Goal: Information Seeking & Learning: Learn about a topic

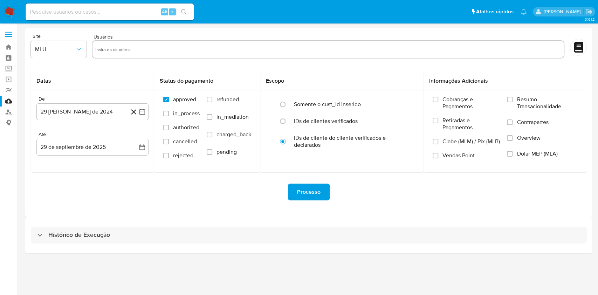
click at [329, 247] on div "Histórico de Execução" at bounding box center [308, 235] width 567 height 36
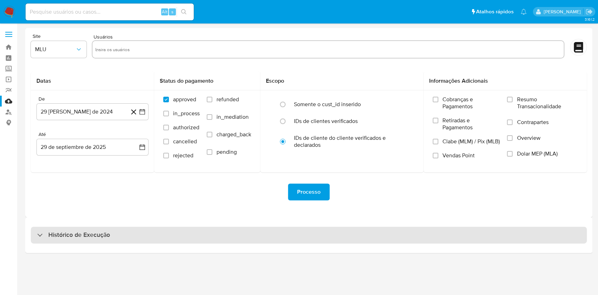
click at [338, 234] on div "Histórico de Execução" at bounding box center [309, 235] width 556 height 17
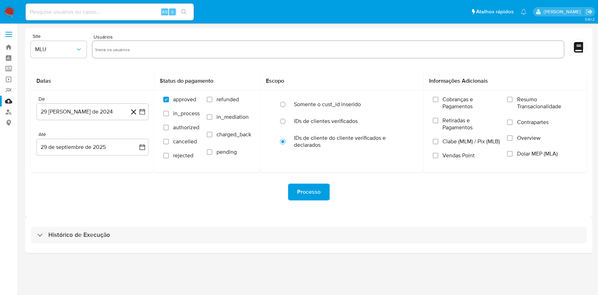
select select "10"
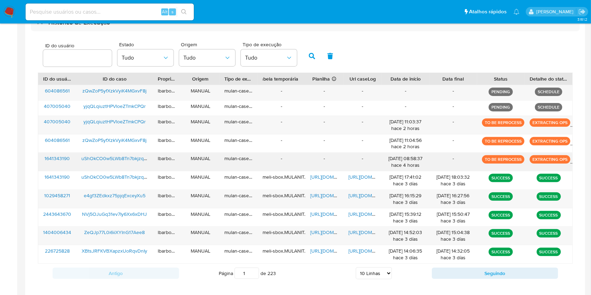
scroll to position [213, 0]
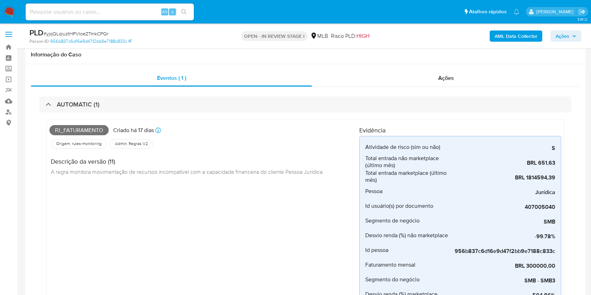
scroll to position [809, 0]
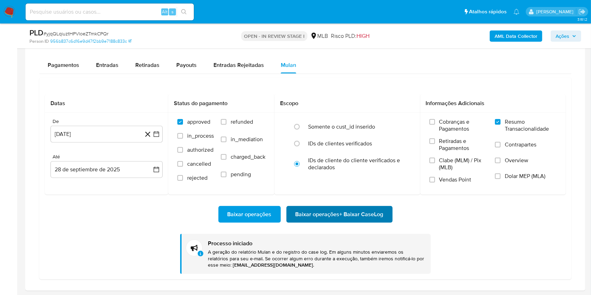
click at [318, 217] on span "Baixar operações + Baixar CaseLog" at bounding box center [339, 214] width 88 height 15
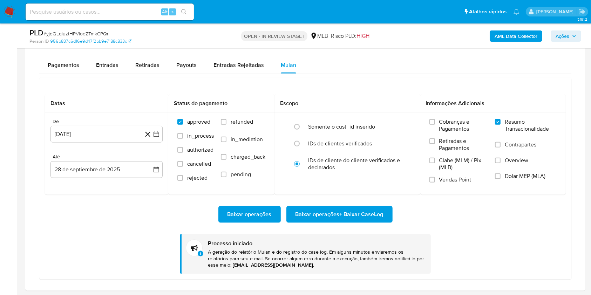
click at [512, 36] on b "AML Data Collector" at bounding box center [515, 35] width 43 height 11
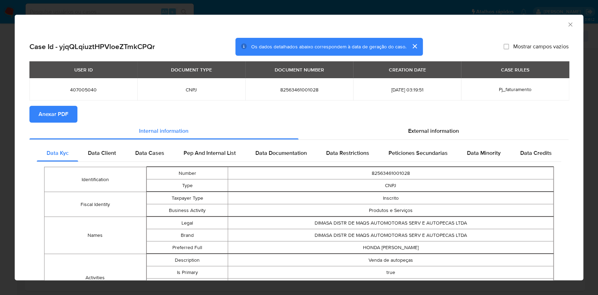
click at [567, 23] on icon "Fechar a janela" at bounding box center [570, 24] width 7 height 7
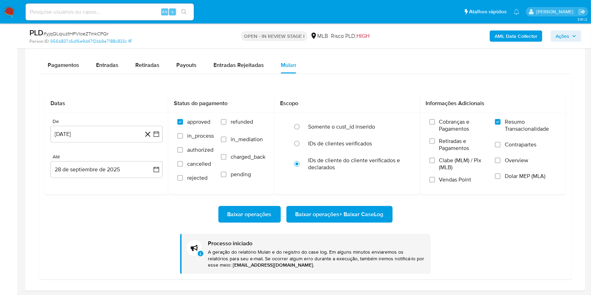
click at [567, 157] on div "Datas De 1 de agosto de 2025 1-08-2025 Até 28 de septiembre de 2025 28-09-2025 …" at bounding box center [305, 178] width 532 height 202
click at [559, 228] on div "Baixar operações Baixar operações + Baixar CaseLog Processo iniciado A geração …" at bounding box center [305, 234] width 521 height 79
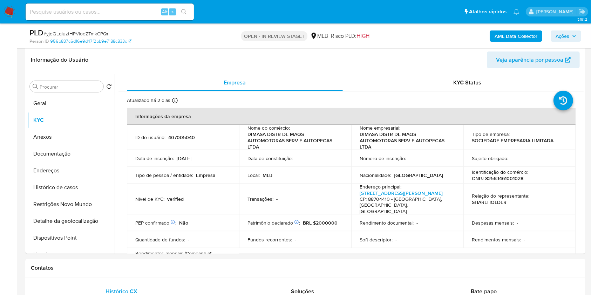
scroll to position [336, 0]
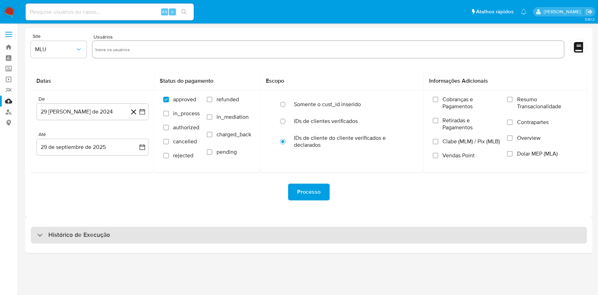
click at [274, 234] on div "Histórico de Execução" at bounding box center [309, 235] width 556 height 17
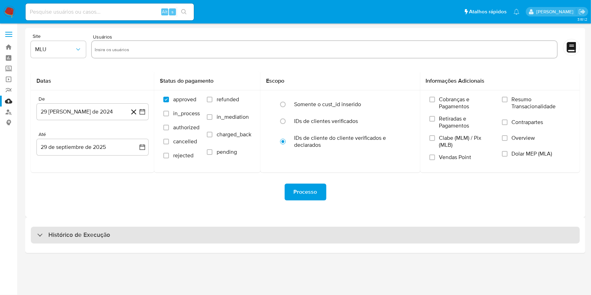
select select "10"
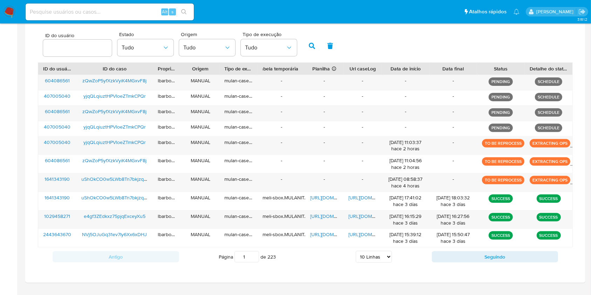
scroll to position [222, 0]
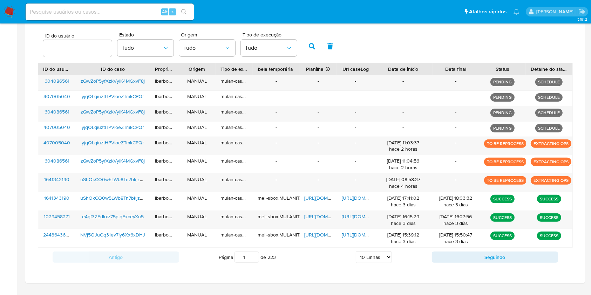
drag, startPoint x: 429, startPoint y: 69, endPoint x: 441, endPoint y: 68, distance: 12.0
click at [441, 68] on div "ID do usuário ID do caso Proprietário Origem Tipo de execução Tabela temporária…" at bounding box center [305, 69] width 534 height 12
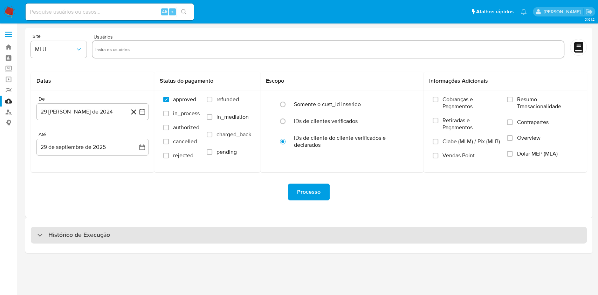
click at [319, 237] on div "Histórico de Execução" at bounding box center [309, 235] width 556 height 17
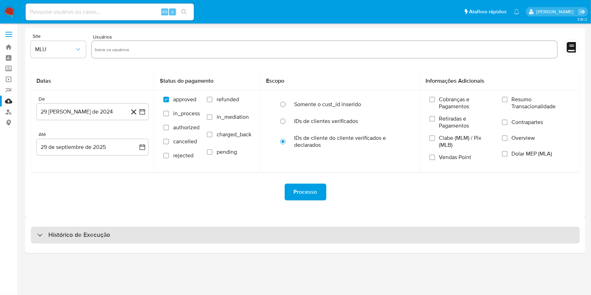
select select "10"
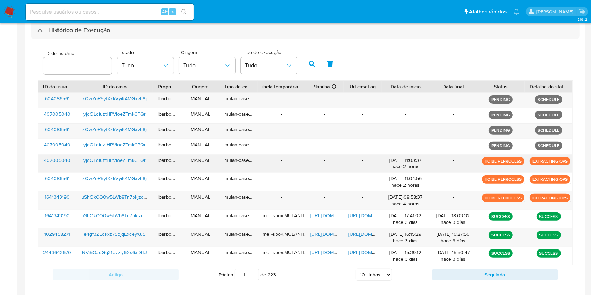
scroll to position [239, 0]
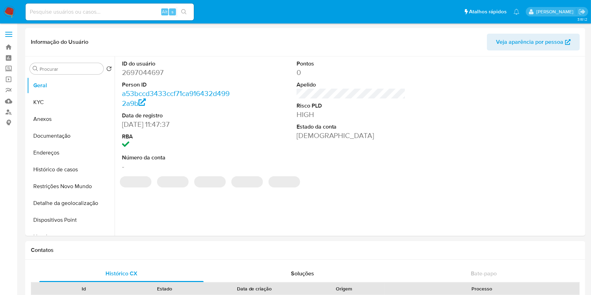
select select "10"
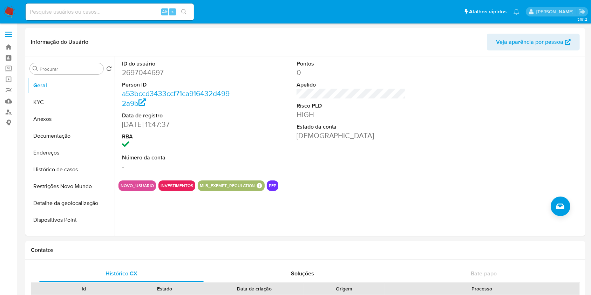
click at [132, 16] on div "Alt s" at bounding box center [110, 12] width 168 height 17
click at [132, 8] on input at bounding box center [110, 11] width 168 height 9
paste input "2697044697"
type input "2697044697"
drag, startPoint x: 162, startPoint y: 126, endPoint x: 116, endPoint y: 124, distance: 45.9
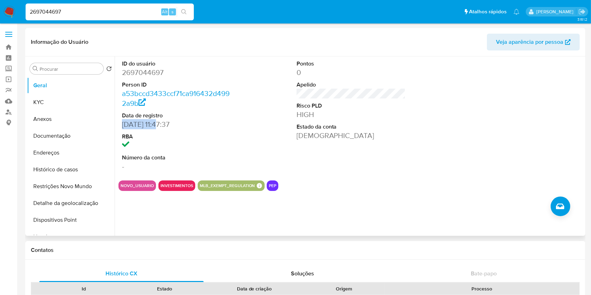
click at [116, 124] on div "ID do usuário 2697044697 Person ID a53bccd3433ccf71ca916432d4992a9b Data de reg…" at bounding box center [349, 145] width 469 height 179
copy dd "19/09/2025"
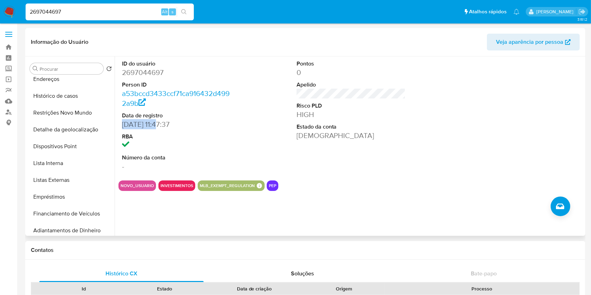
scroll to position [75, 0]
click at [77, 158] on button "Lista Interna" at bounding box center [68, 162] width 82 height 17
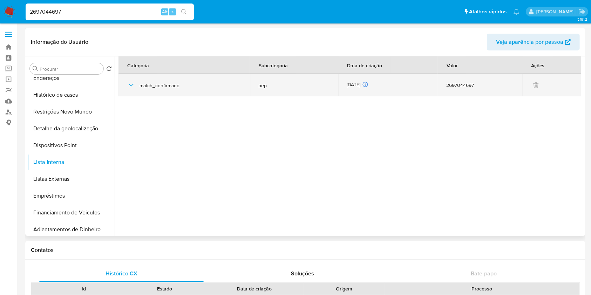
click at [363, 83] on div "19/09/2025 19/09/2025 08:50:29" at bounding box center [388, 85] width 83 height 8
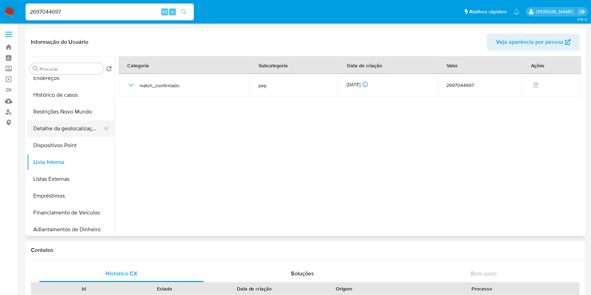
scroll to position [0, 0]
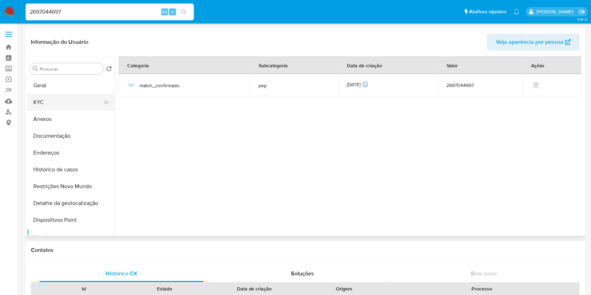
click at [73, 97] on button "KYC" at bounding box center [68, 102] width 82 height 17
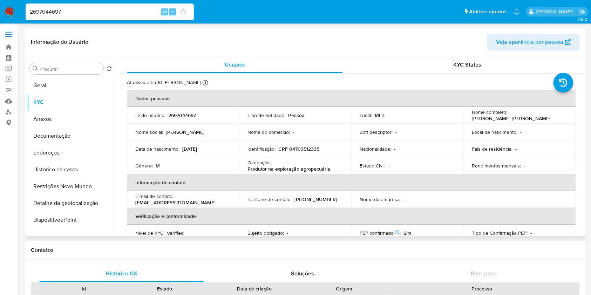
click at [179, 115] on p "2697044697" at bounding box center [182, 115] width 28 height 6
copy p "2697044697"
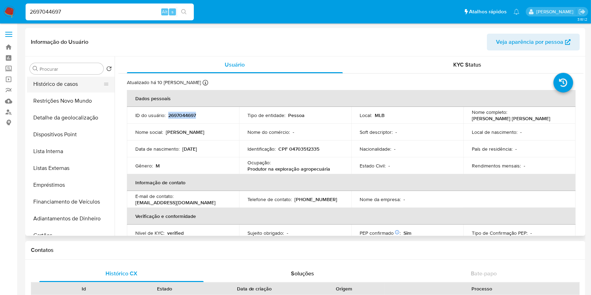
scroll to position [86, 0]
click at [75, 166] on button "Listas Externas" at bounding box center [68, 167] width 82 height 17
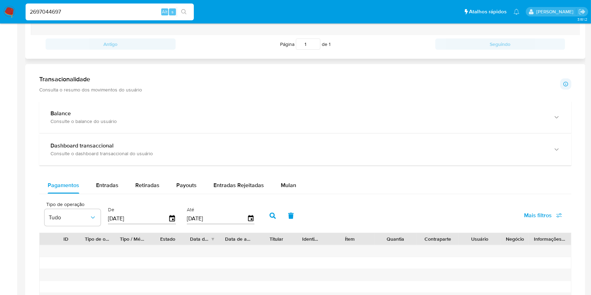
scroll to position [320, 0]
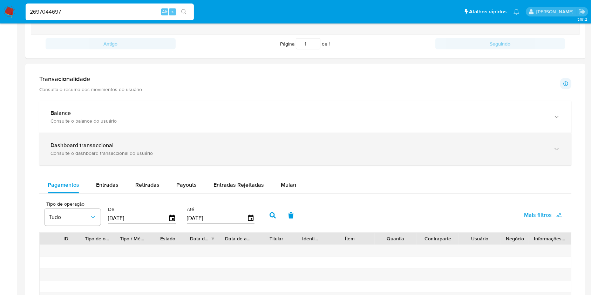
click at [163, 154] on div "Consulte o dashboard transaccional do usuário" at bounding box center [297, 153] width 495 height 6
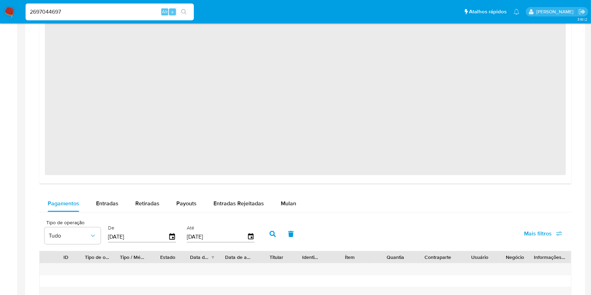
scroll to position [712, 0]
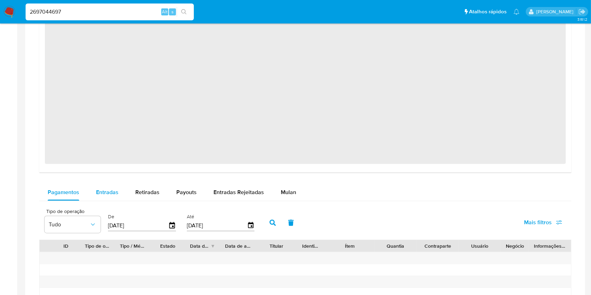
click at [115, 193] on span "Entradas" at bounding box center [107, 192] width 22 height 8
select select "10"
click at [150, 194] on span "Retiradas" at bounding box center [147, 192] width 24 height 8
select select "10"
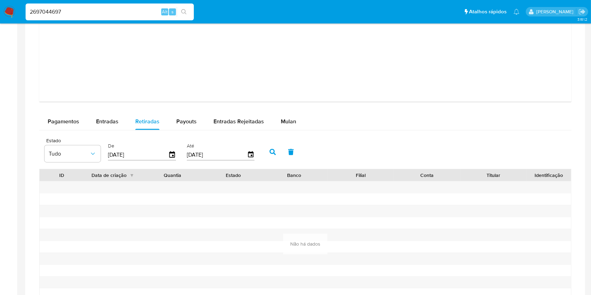
click at [183, 195] on div at bounding box center [172, 199] width 67 height 12
click at [191, 122] on span "Payouts" at bounding box center [186, 121] width 20 height 8
select select "10"
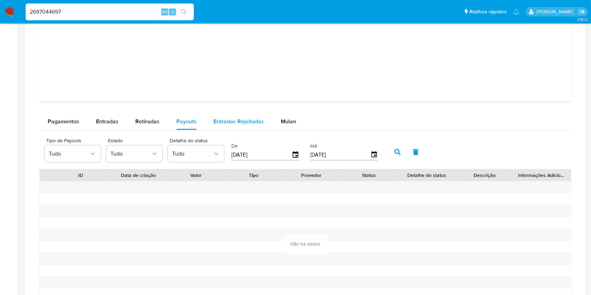
click at [239, 121] on span "Entradas Rejeitadas" at bounding box center [238, 121] width 50 height 8
select select "10"
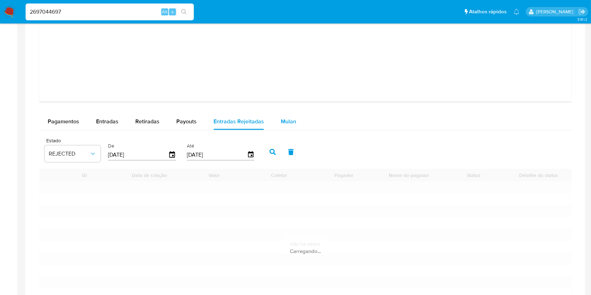
click at [287, 121] on span "Mulan" at bounding box center [288, 121] width 15 height 8
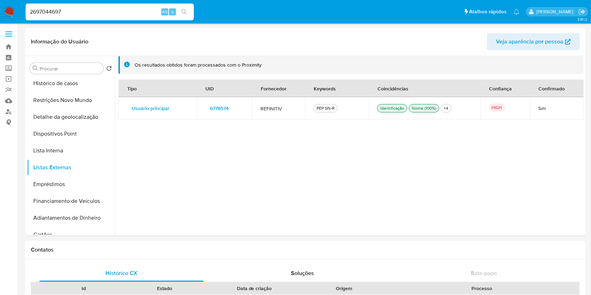
scroll to position [1, 0]
click at [224, 108] on span "6778574" at bounding box center [219, 108] width 19 height 10
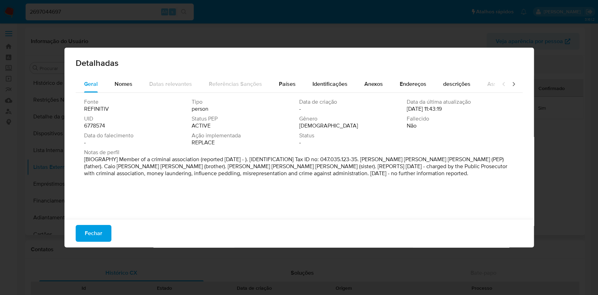
click at [97, 125] on span "6778574" at bounding box center [94, 125] width 21 height 7
click at [87, 234] on span "Fechar" at bounding box center [94, 233] width 18 height 15
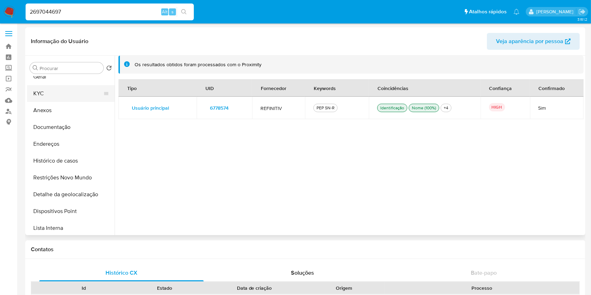
scroll to position [0, 0]
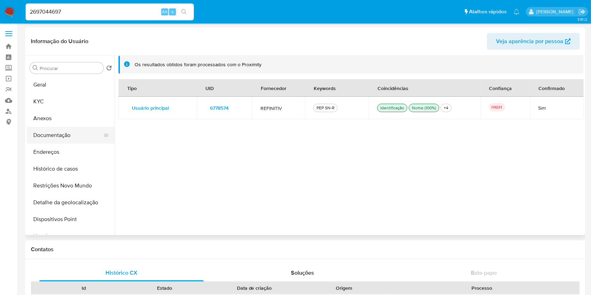
click at [61, 136] on button "Documentação" at bounding box center [68, 135] width 82 height 17
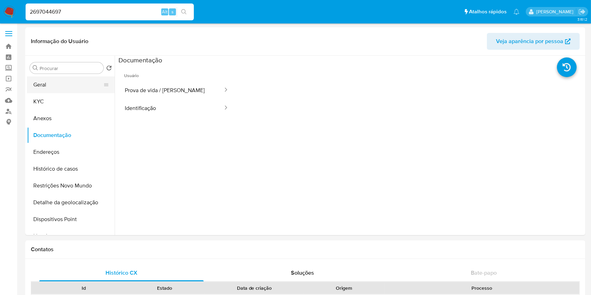
click at [71, 83] on button "Geral" at bounding box center [68, 84] width 82 height 17
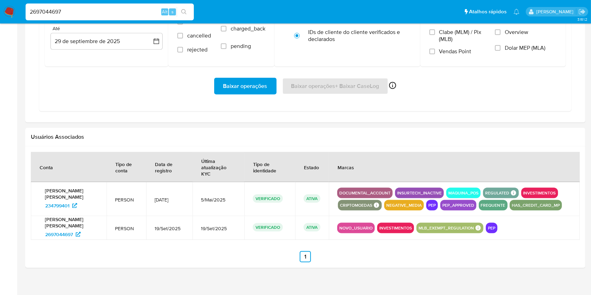
scroll to position [905, 0]
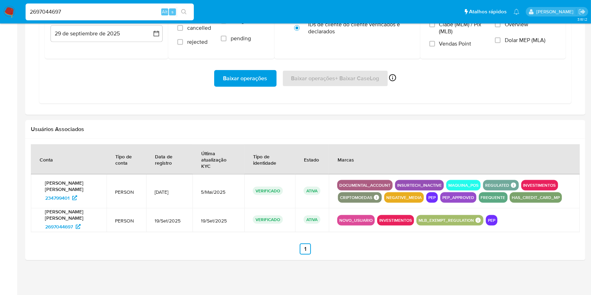
drag, startPoint x: 383, startPoint y: 195, endPoint x: 418, endPoint y: 198, distance: 34.8
click at [418, 198] on div "NEGATIVE_MEDIA" at bounding box center [404, 197] width 40 height 11
click at [62, 200] on span "234799401" at bounding box center [57, 197] width 24 height 11
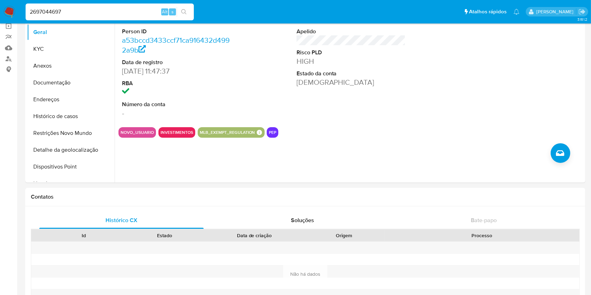
scroll to position [0, 0]
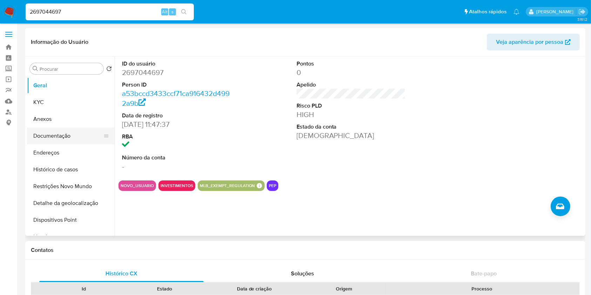
click at [62, 142] on button "Documentação" at bounding box center [68, 136] width 82 height 17
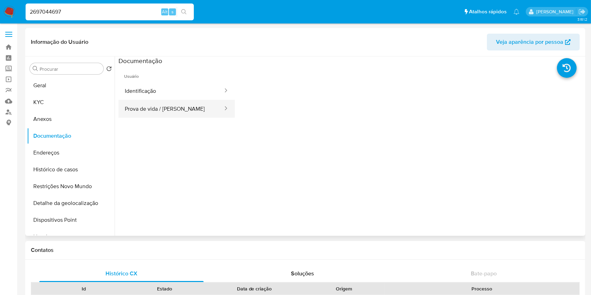
click at [179, 107] on button "Prova de vida / Selfie" at bounding box center [170, 109] width 105 height 18
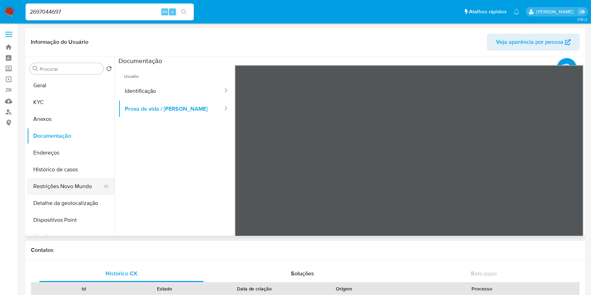
click at [76, 192] on button "Restrições Novo Mundo" at bounding box center [68, 186] width 82 height 17
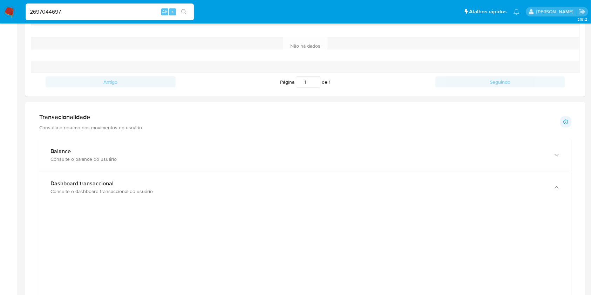
scroll to position [905, 0]
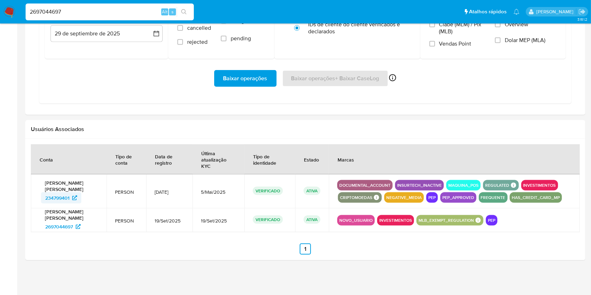
click at [69, 200] on span "234799401" at bounding box center [57, 197] width 24 height 11
click at [143, 9] on input "2697044697" at bounding box center [110, 11] width 168 height 9
paste input "84707136"
type input "84707136"
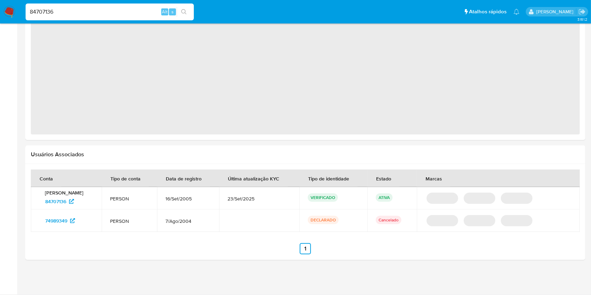
select select "10"
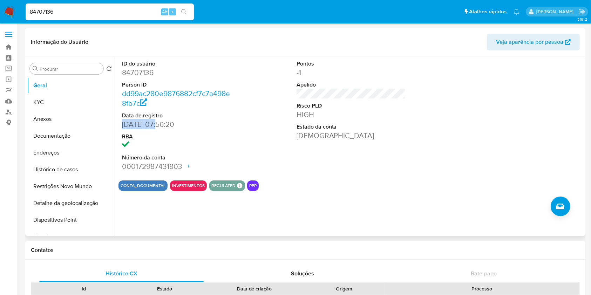
drag, startPoint x: 159, startPoint y: 126, endPoint x: 122, endPoint y: 125, distance: 36.8
click at [122, 125] on dd "16/09/2005 07:56:20" at bounding box center [176, 124] width 109 height 10
copy dd "16/09/2005"
click at [61, 92] on button "Geral" at bounding box center [68, 85] width 82 height 17
click at [66, 102] on button "KYC" at bounding box center [68, 102] width 82 height 17
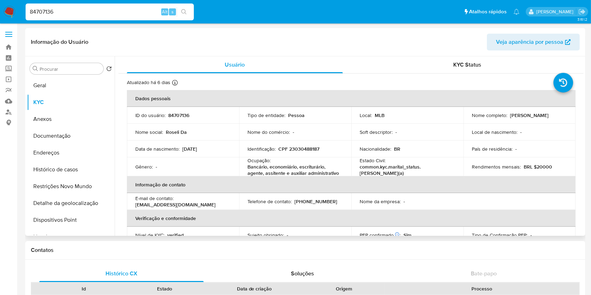
click at [482, 166] on p "Rendimentos mensais :" at bounding box center [496, 167] width 49 height 6
copy div "Rendimentos mensais : BRL $20000"
click at [482, 166] on p "Rendimentos mensais :" at bounding box center [496, 167] width 49 height 6
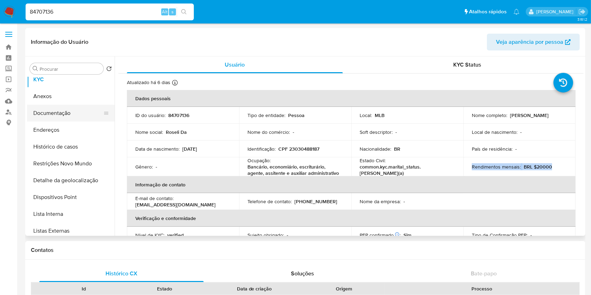
scroll to position [30, 0]
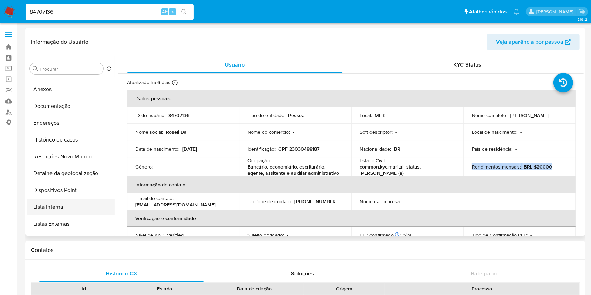
click at [72, 211] on button "Lista Interna" at bounding box center [68, 207] width 82 height 17
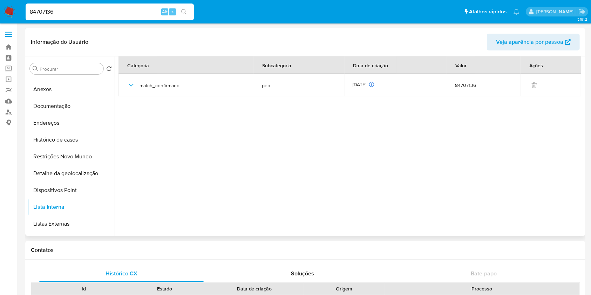
click at [535, 194] on section at bounding box center [350, 144] width 465 height 176
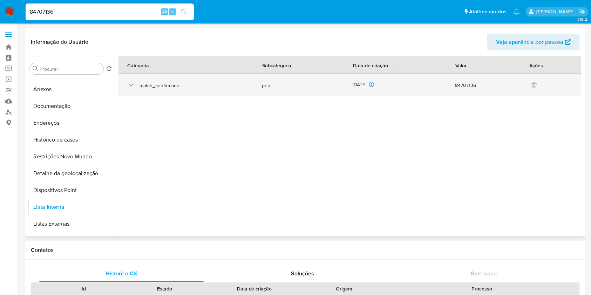
click at [363, 83] on div "15/09/2025 15/09/2025 06:34:42" at bounding box center [395, 85] width 85 height 8
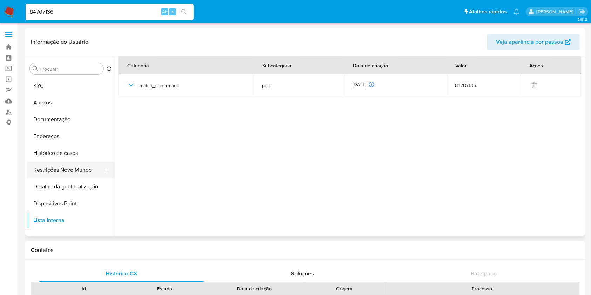
scroll to position [44, 0]
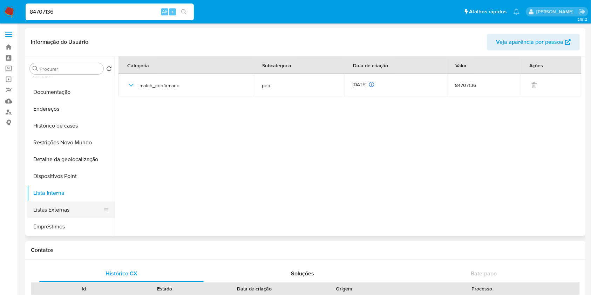
click at [63, 212] on button "Listas Externas" at bounding box center [68, 209] width 82 height 17
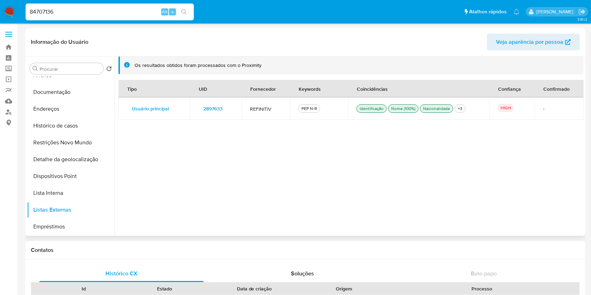
click at [216, 111] on span "2897633" at bounding box center [212, 109] width 19 height 10
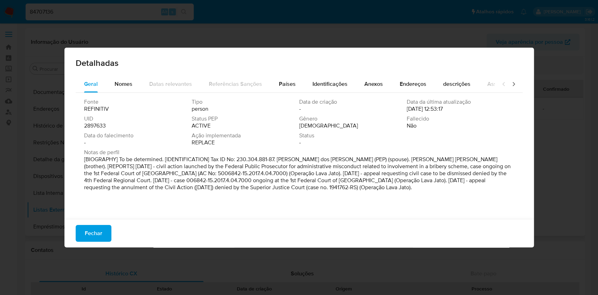
click at [101, 128] on span "2897633" at bounding box center [95, 125] width 22 height 7
click at [100, 233] on span "Fechar" at bounding box center [94, 233] width 18 height 15
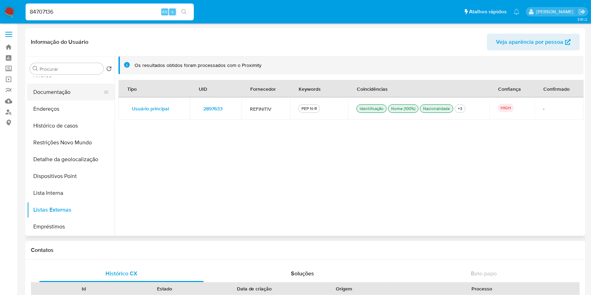
click at [70, 97] on button "Documentação" at bounding box center [68, 92] width 82 height 17
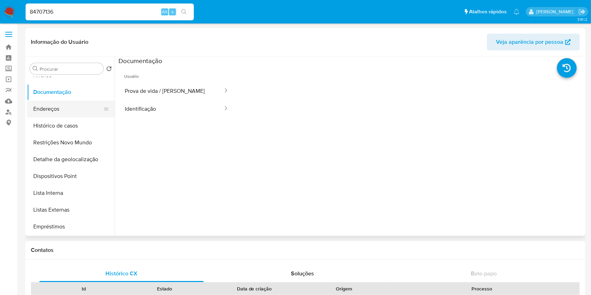
click at [70, 112] on button "Endereços" at bounding box center [68, 109] width 82 height 17
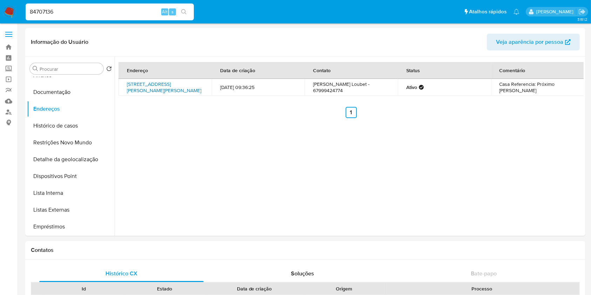
click at [149, 83] on link "Rua Araújo Lima 243, Campo Grande, Mato Grosso Do Sul, 79051330, Brasil 243" at bounding box center [164, 87] width 74 height 13
click at [64, 90] on button "Documentação" at bounding box center [68, 92] width 82 height 17
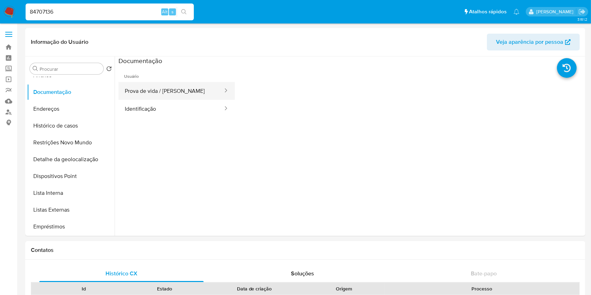
click at [193, 92] on button "Prova de vida / Selfie" at bounding box center [170, 91] width 105 height 18
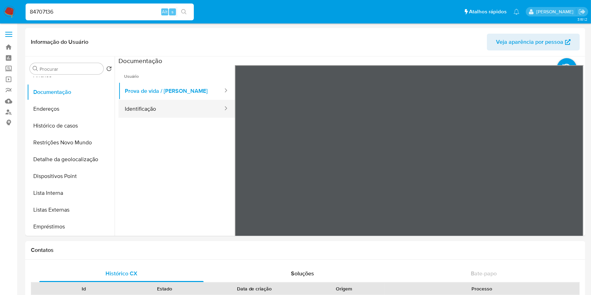
click at [134, 110] on button "Identificação" at bounding box center [170, 109] width 105 height 18
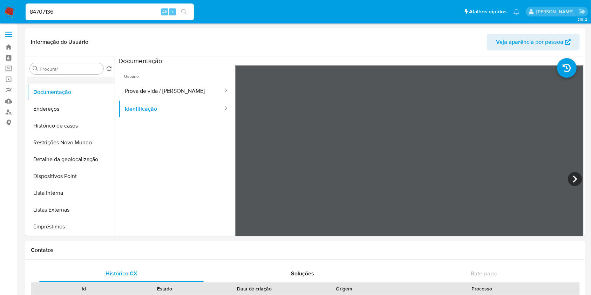
scroll to position [0, 0]
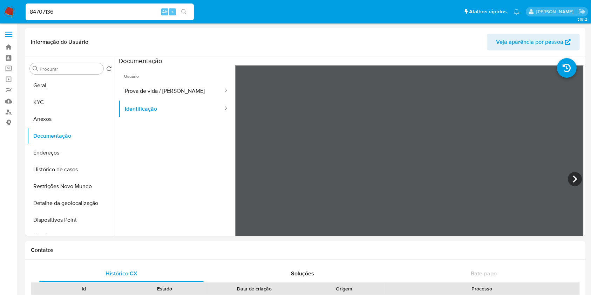
drag, startPoint x: 74, startPoint y: 87, endPoint x: 260, endPoint y: 6, distance: 202.3
click at [74, 85] on button "Geral" at bounding box center [71, 85] width 88 height 17
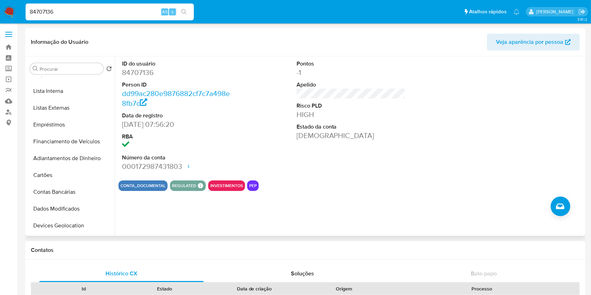
scroll to position [17, 0]
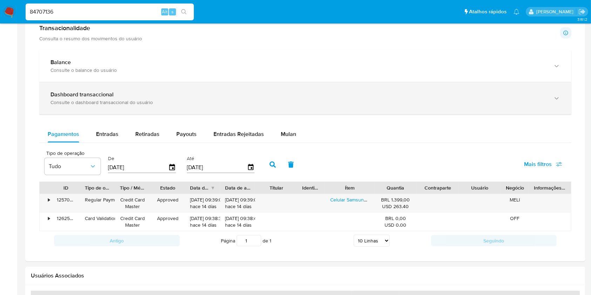
click at [297, 101] on div "Consulte o dashboard transaccional do usuário" at bounding box center [297, 102] width 495 height 6
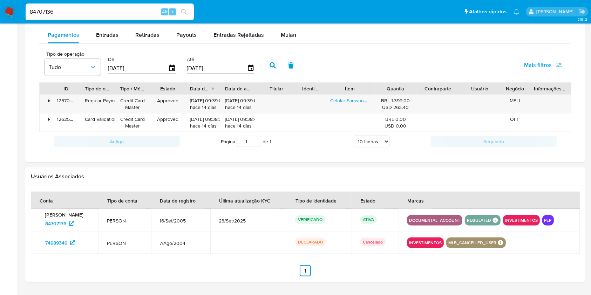
scroll to position [871, 0]
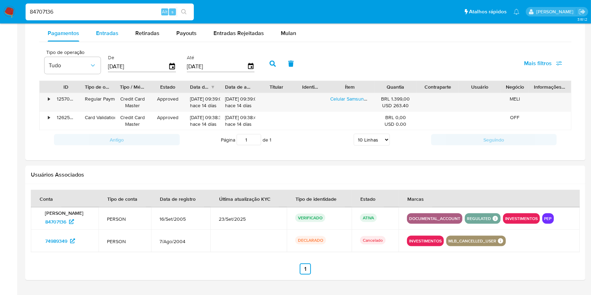
click at [107, 37] on span "Entradas" at bounding box center [107, 33] width 22 height 8
select select "10"
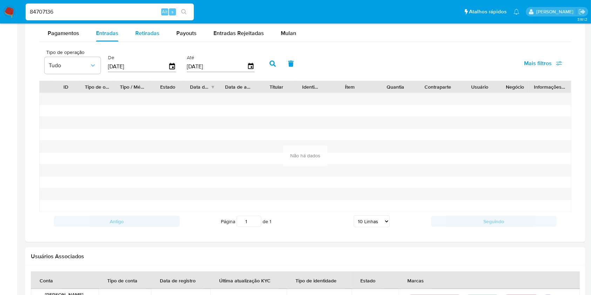
click at [152, 38] on div "Retiradas" at bounding box center [147, 33] width 24 height 17
select select "10"
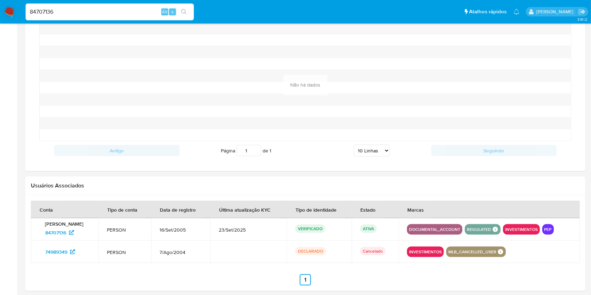
click at [182, 36] on div at bounding box center [172, 40] width 67 height 12
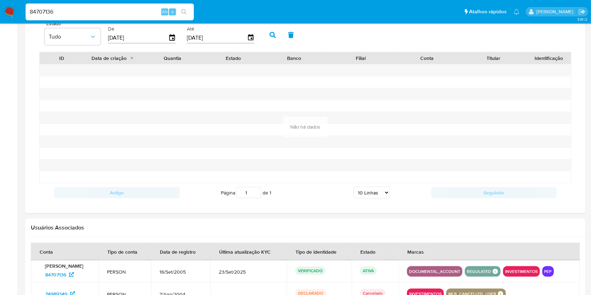
scroll to position [746, 0]
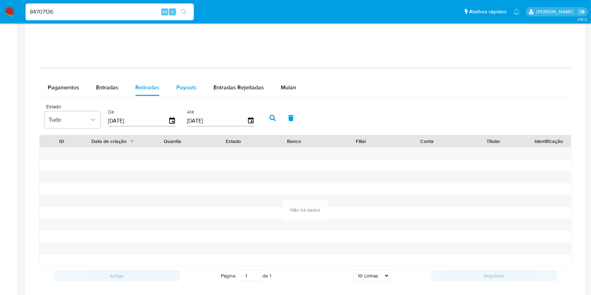
click at [187, 85] on span "Payouts" at bounding box center [186, 87] width 20 height 8
select select "10"
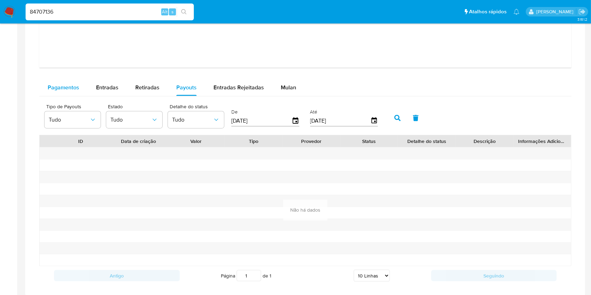
click at [62, 89] on span "Pagamentos" at bounding box center [64, 87] width 32 height 8
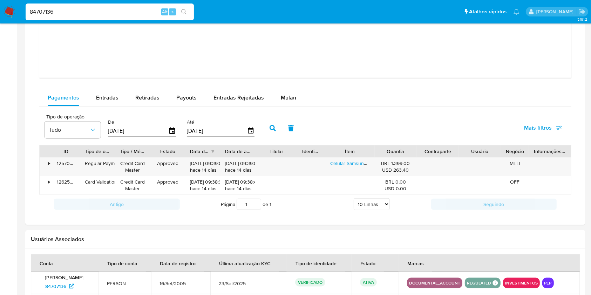
scroll to position [736, 0]
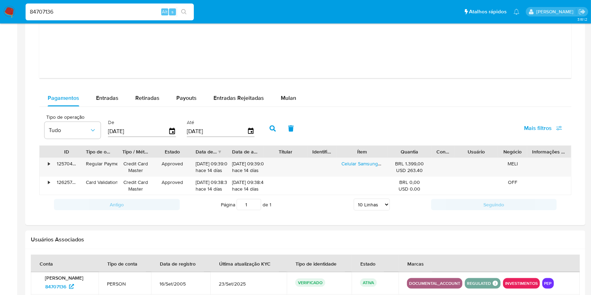
drag, startPoint x: 457, startPoint y: 148, endPoint x: 425, endPoint y: 162, distance: 34.7
click at [438, 155] on div "Contraparte" at bounding box center [442, 152] width 23 height 12
drag, startPoint x: 424, startPoint y: 164, endPoint x: 404, endPoint y: 164, distance: 19.6
click at [404, 164] on div "BRL 1.399,00 USD 263.40" at bounding box center [409, 166] width 34 height 13
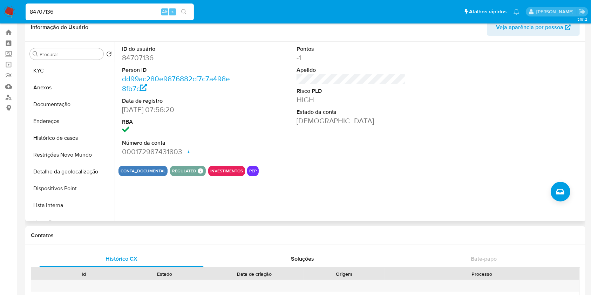
scroll to position [0, 0]
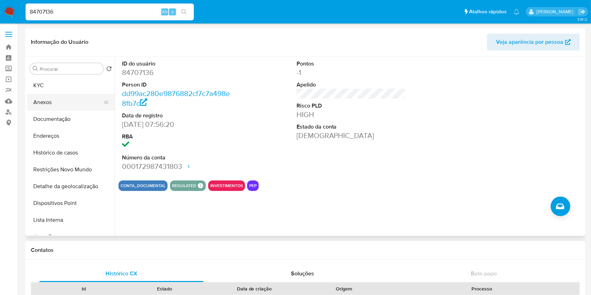
click at [64, 99] on button "Anexos" at bounding box center [68, 102] width 82 height 17
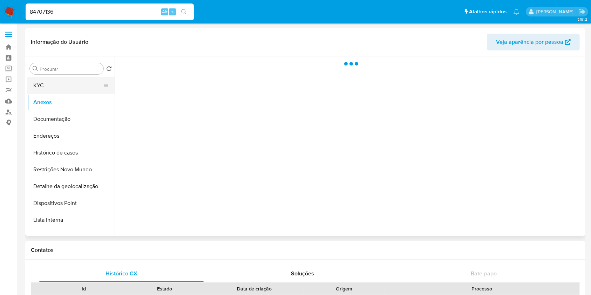
click at [60, 84] on button "KYC" at bounding box center [68, 85] width 82 height 17
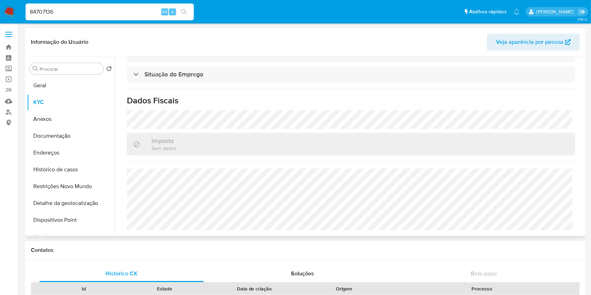
scroll to position [300, 0]
click at [81, 201] on button "Detalhe da geolocalização" at bounding box center [68, 203] width 82 height 17
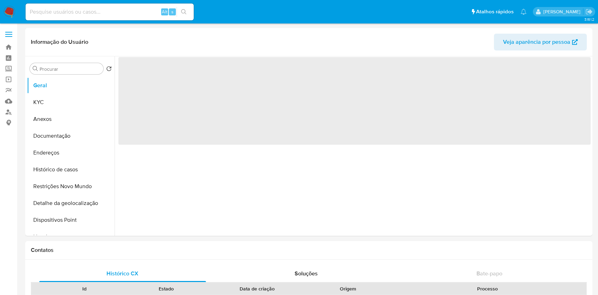
select select "10"
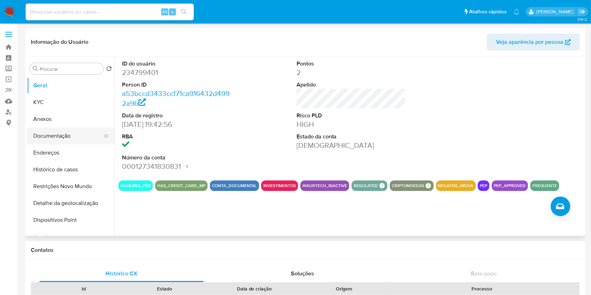
click at [82, 138] on button "Documentação" at bounding box center [68, 136] width 82 height 17
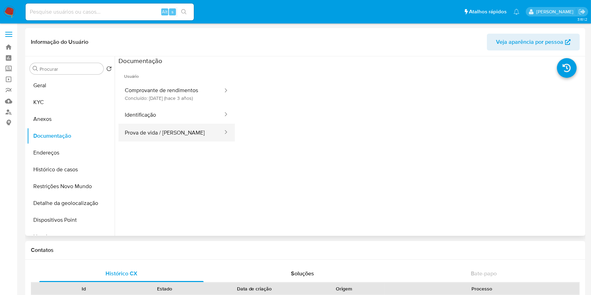
click at [171, 130] on button "Prova de vida / Selfie" at bounding box center [170, 133] width 105 height 18
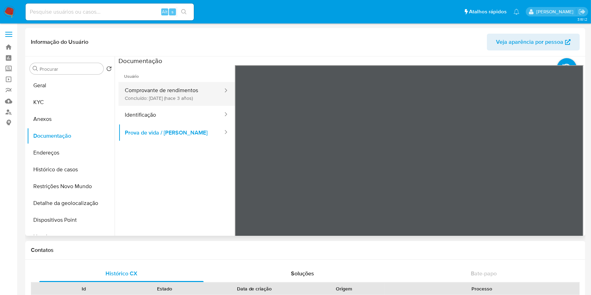
click at [187, 95] on button "Comprovante de rendimentos Concluído: 18/01/2023 (hace 3 años)" at bounding box center [170, 94] width 105 height 24
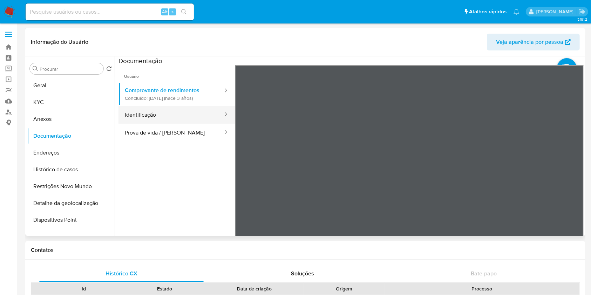
click at [199, 113] on button "Identificação" at bounding box center [170, 115] width 105 height 18
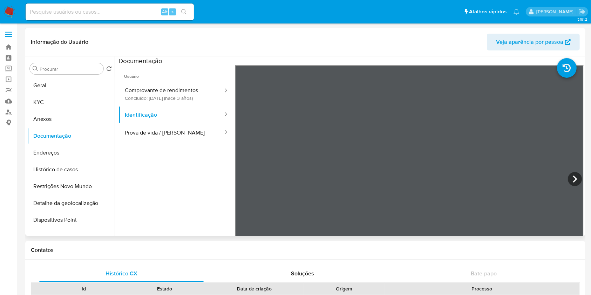
click at [53, 75] on div "Procurar Retornar ao pedido padrão Geral KYC Anexos Documentação Endereços Hist…" at bounding box center [71, 146] width 88 height 178
click at [51, 83] on button "Geral" at bounding box center [68, 85] width 82 height 17
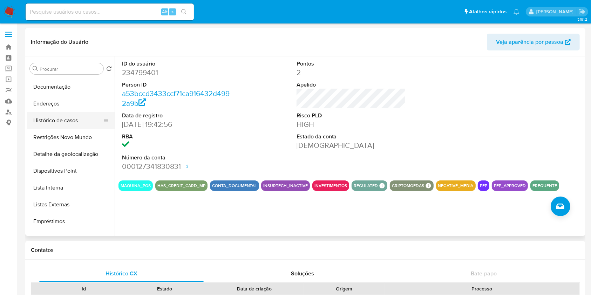
scroll to position [49, 0]
click at [69, 120] on button "Histórico de casos" at bounding box center [68, 120] width 82 height 17
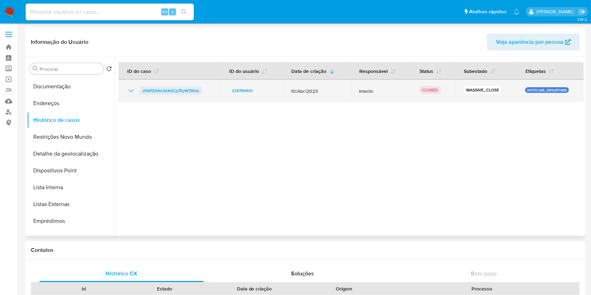
click at [191, 88] on span "J0APZA6rLKzKdCp7EytK7Wsb" at bounding box center [170, 91] width 57 height 8
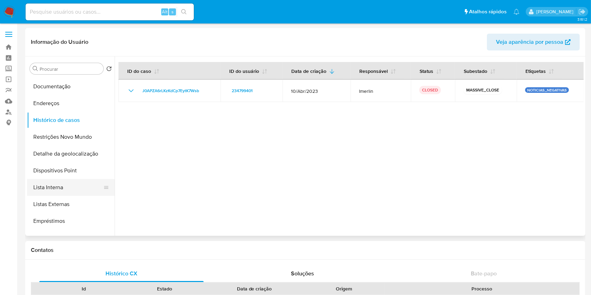
click at [75, 190] on button "Lista Interna" at bounding box center [68, 187] width 82 height 17
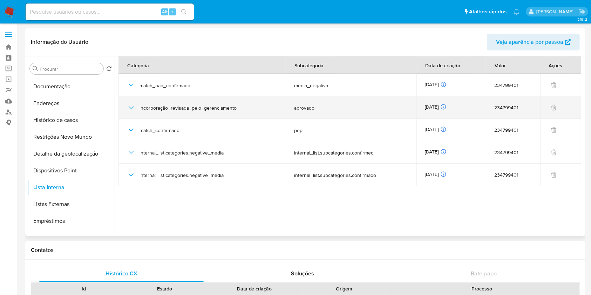
click at [132, 107] on icon "button" at bounding box center [131, 107] width 8 height 8
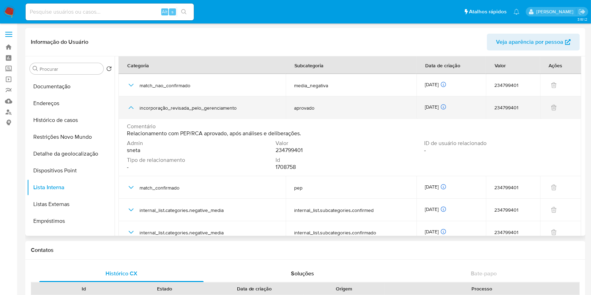
click at [131, 108] on icon "button" at bounding box center [131, 107] width 8 height 8
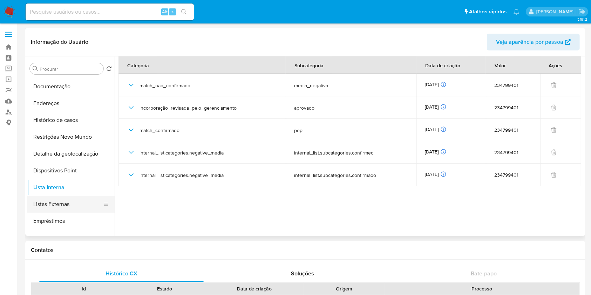
click at [73, 207] on button "Listas Externas" at bounding box center [68, 204] width 82 height 17
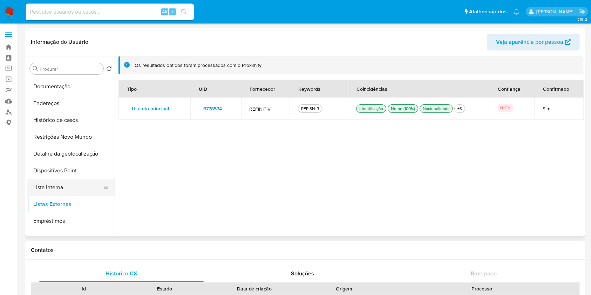
click at [70, 189] on button "Lista Interna" at bounding box center [68, 187] width 82 height 17
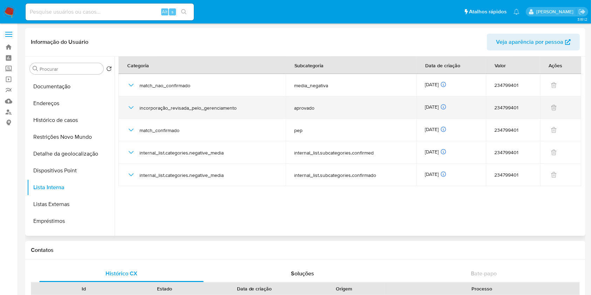
click at [125, 108] on td "incorporação_revisada_pelo_gerenciamento" at bounding box center [201, 107] width 167 height 22
click at [129, 109] on icon "button" at bounding box center [131, 107] width 8 height 8
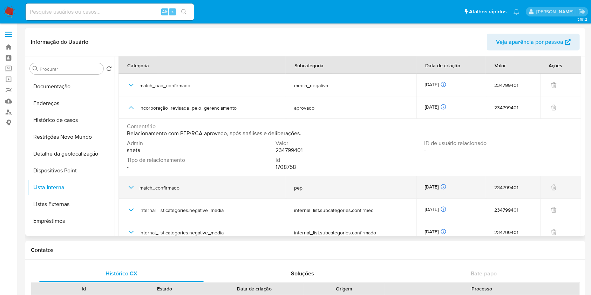
click at [132, 193] on div "match_confirmado" at bounding box center [202, 187] width 150 height 22
click at [128, 189] on icon "button" at bounding box center [131, 187] width 8 height 8
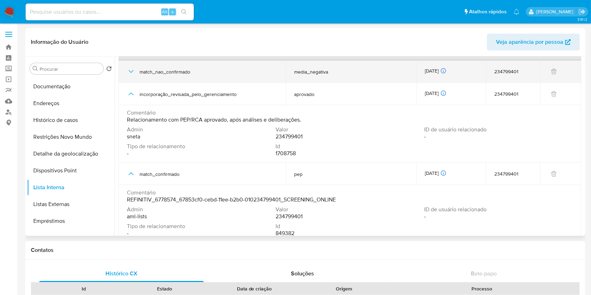
click at [128, 70] on icon "button" at bounding box center [131, 71] width 8 height 8
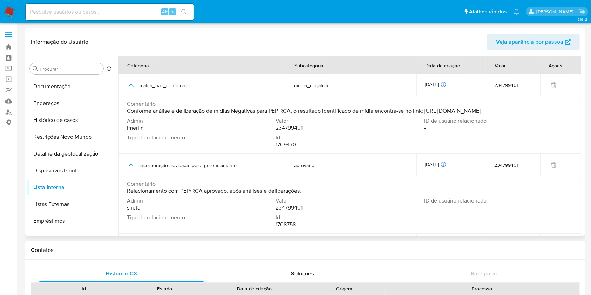
scroll to position [0, 0]
drag, startPoint x: 274, startPoint y: 118, endPoint x: 427, endPoint y: 112, distance: 153.6
click at [427, 112] on span "Conforme análise e deliberação de mídias Negativas para PEP RCA, o resultado id…" at bounding box center [304, 111] width 354 height 7
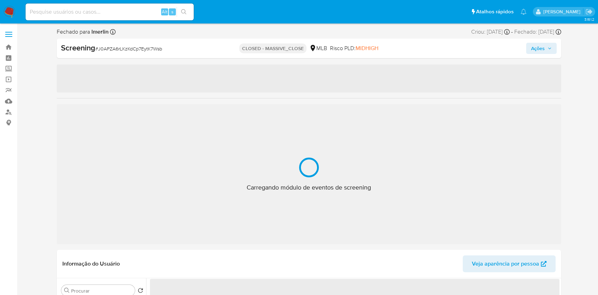
select select "10"
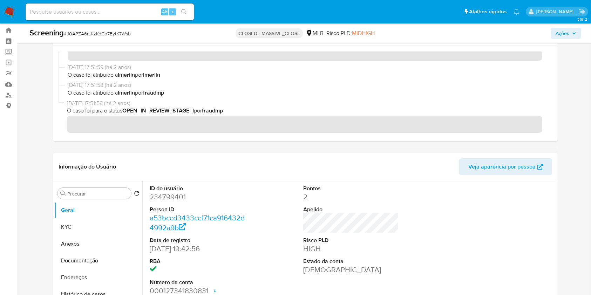
scroll to position [16, 0]
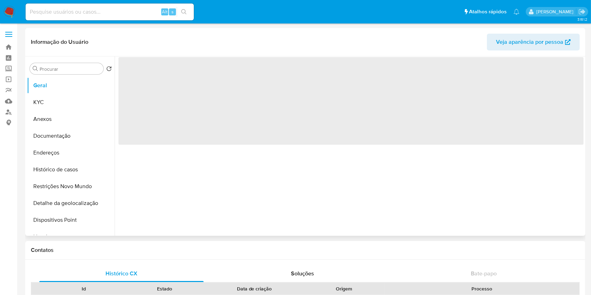
select select "10"
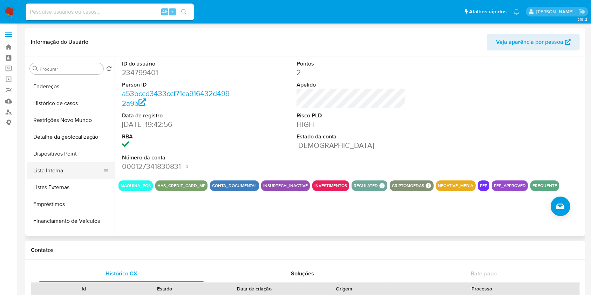
scroll to position [66, 0]
click at [76, 170] on button "Lista Interna" at bounding box center [68, 170] width 82 height 17
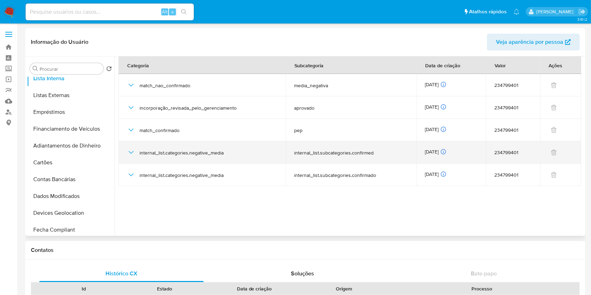
scroll to position [159, 0]
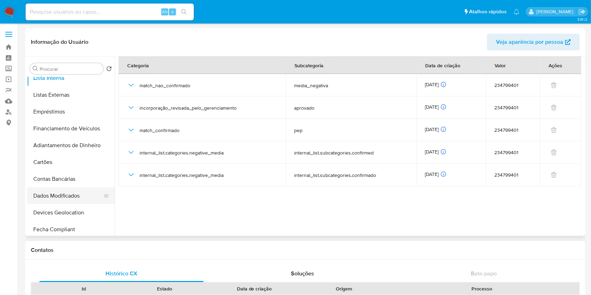
click at [57, 199] on button "Dados Modificados" at bounding box center [68, 195] width 82 height 17
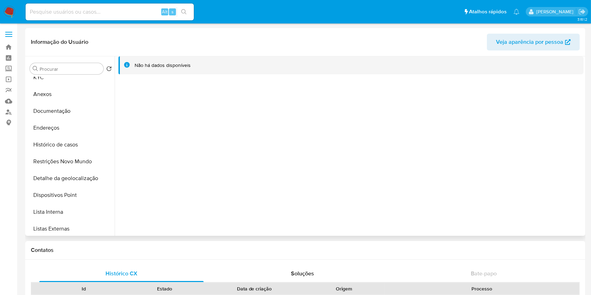
scroll to position [0, 0]
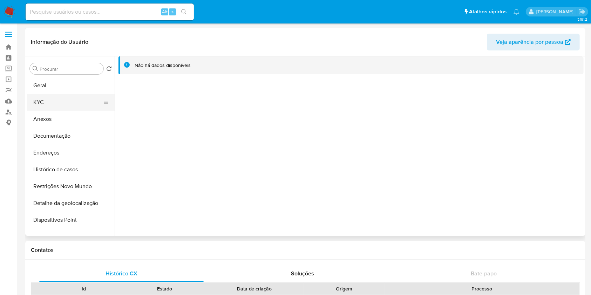
click at [59, 97] on button "KYC" at bounding box center [68, 102] width 82 height 17
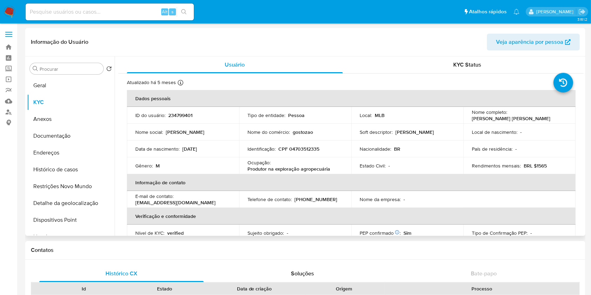
click at [309, 150] on p "CPF 04703512335" at bounding box center [298, 149] width 41 height 6
copy p "04703512335"
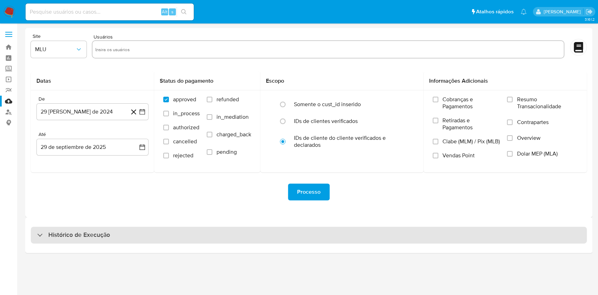
click at [244, 230] on div "Histórico de Execução" at bounding box center [309, 235] width 556 height 17
select select "10"
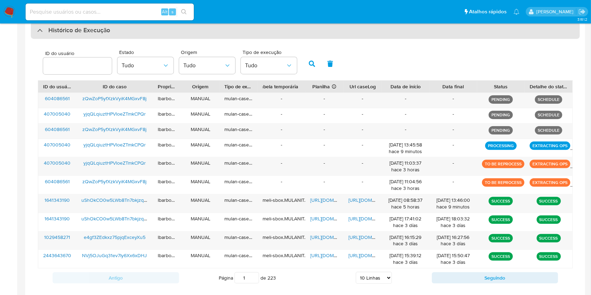
scroll to position [206, 0]
